Goal: Information Seeking & Learning: Understand process/instructions

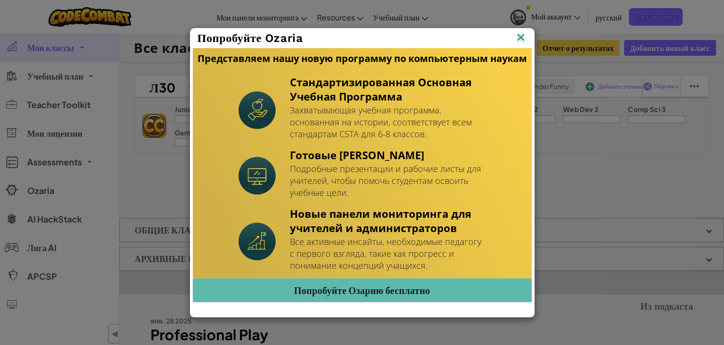
click at [517, 38] on img at bounding box center [521, 38] width 12 height 14
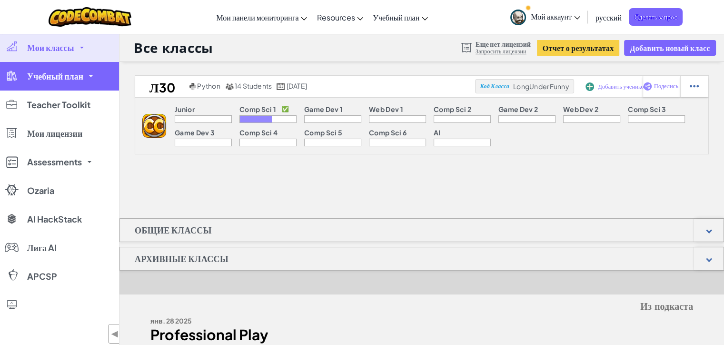
click at [93, 82] on link "Учебный план" at bounding box center [59, 76] width 119 height 29
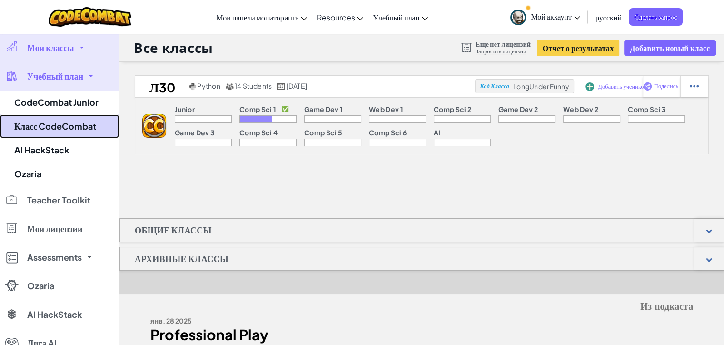
click at [89, 120] on link "Класс CodeCombat" at bounding box center [59, 126] width 119 height 24
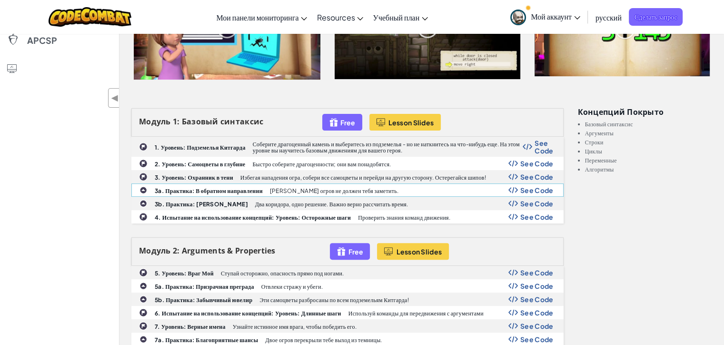
scroll to position [238, 0]
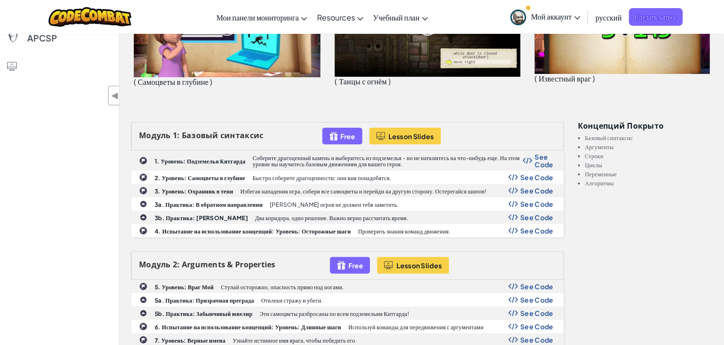
click at [213, 149] on div "Модуль 1: Базовый синтаксис Free Lesson Slides" at bounding box center [347, 136] width 432 height 29
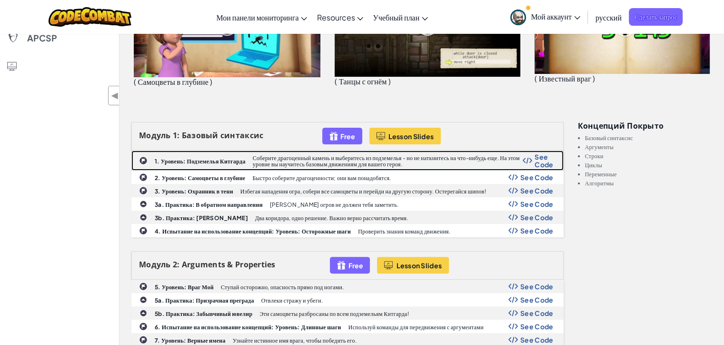
click at [214, 161] on b "1. Уровень: Подземелья Китгарда" at bounding box center [200, 161] width 91 height 7
